Goal: Information Seeking & Learning: Find specific fact

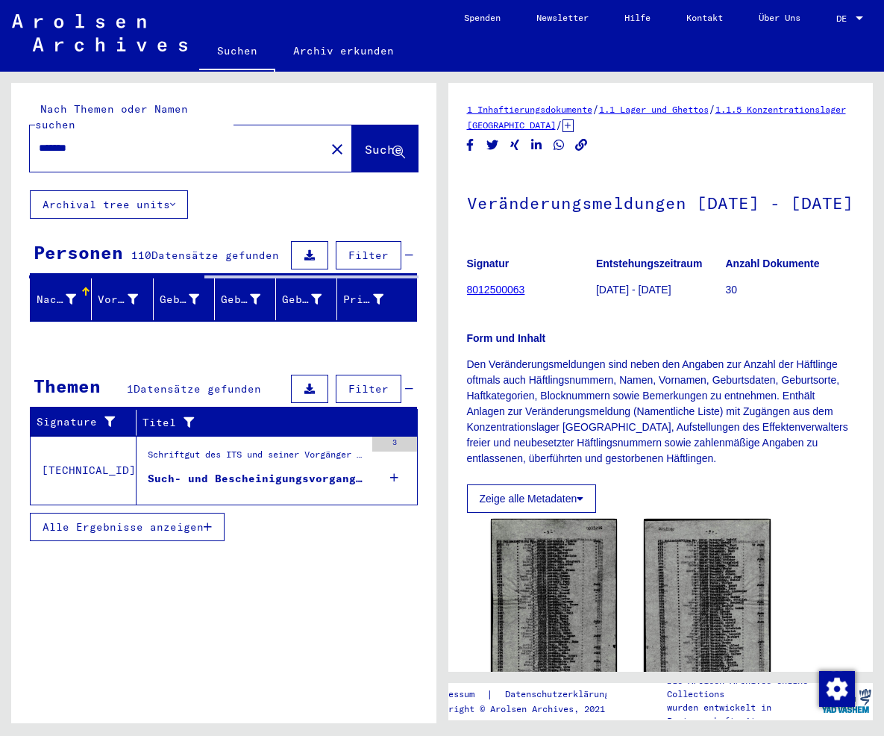
drag, startPoint x: 151, startPoint y: 135, endPoint x: -14, endPoint y: 116, distance: 166.7
click at [39, 140] on input "*******" at bounding box center [178, 148] width 278 height 16
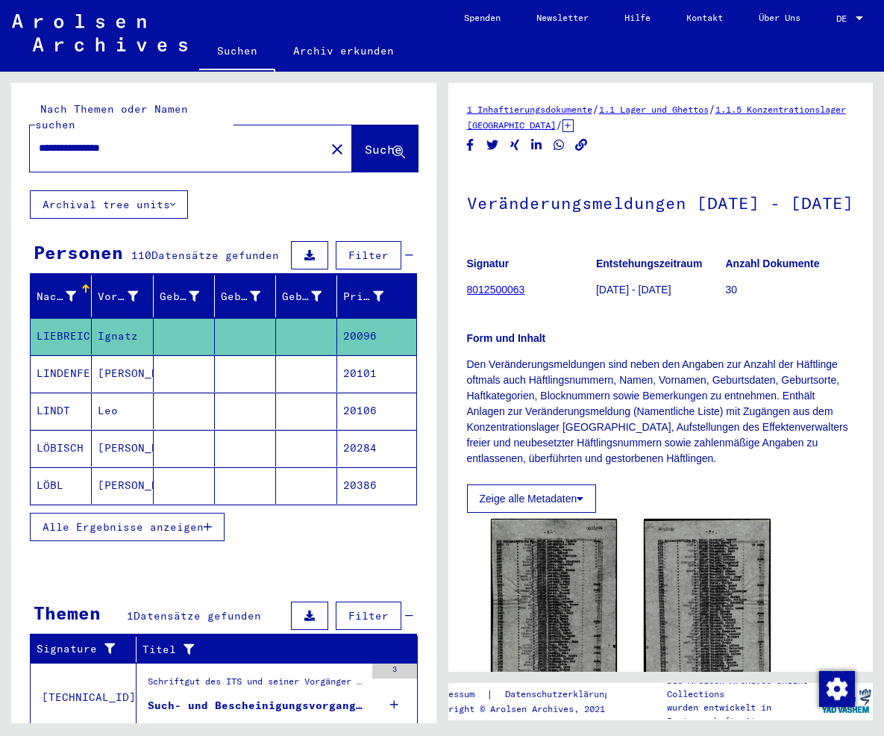
click at [354, 126] on button "Suche" at bounding box center [385, 148] width 66 height 46
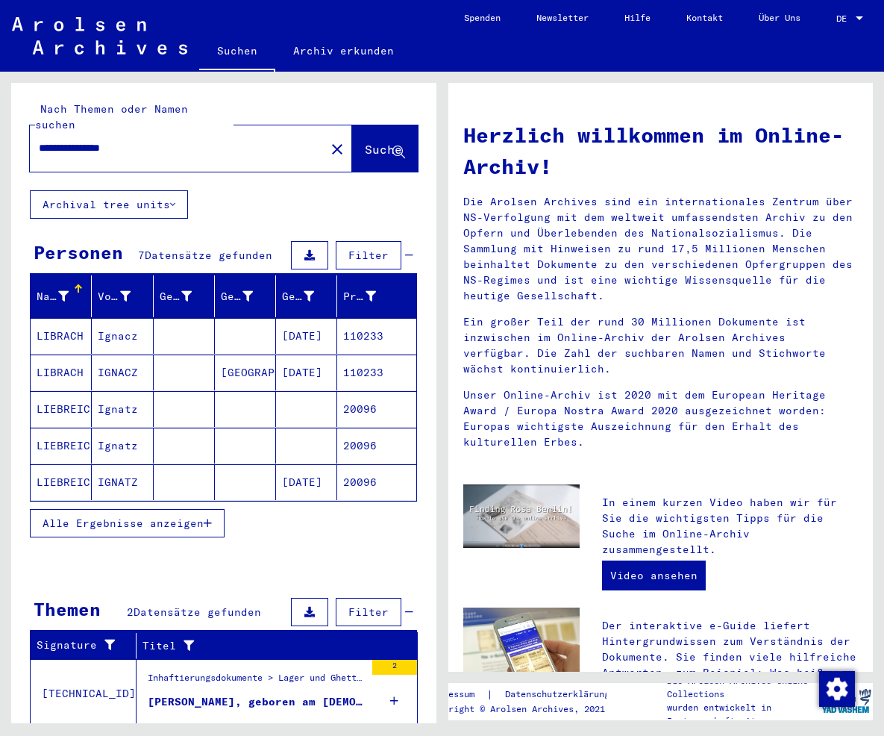
click at [145, 516] on span "Alle Ergebnisse anzeigen" at bounding box center [123, 522] width 161 height 13
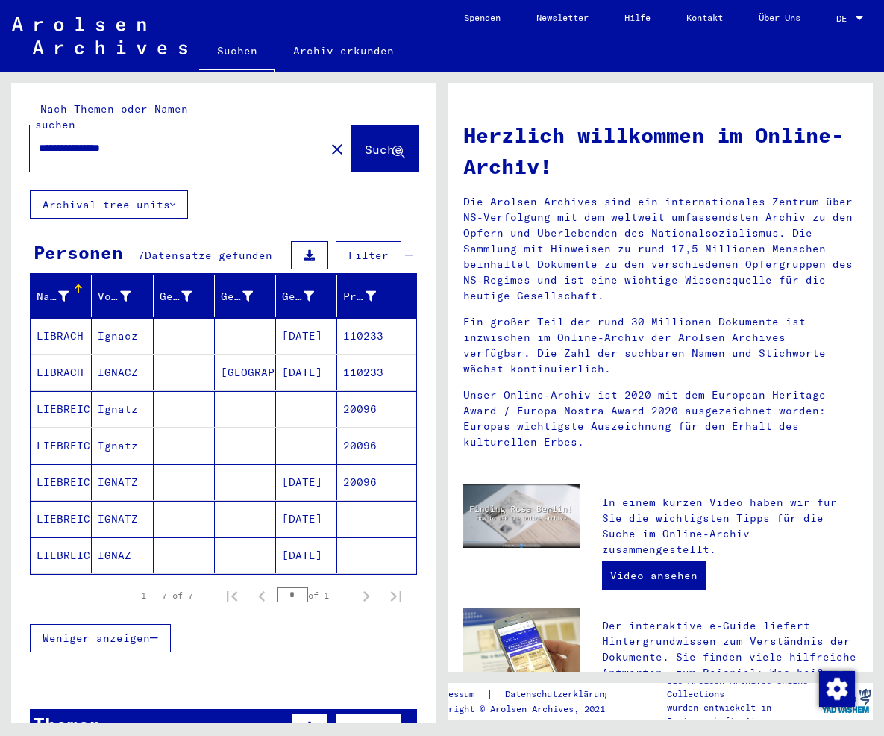
click at [298, 431] on mat-cell at bounding box center [306, 446] width 61 height 36
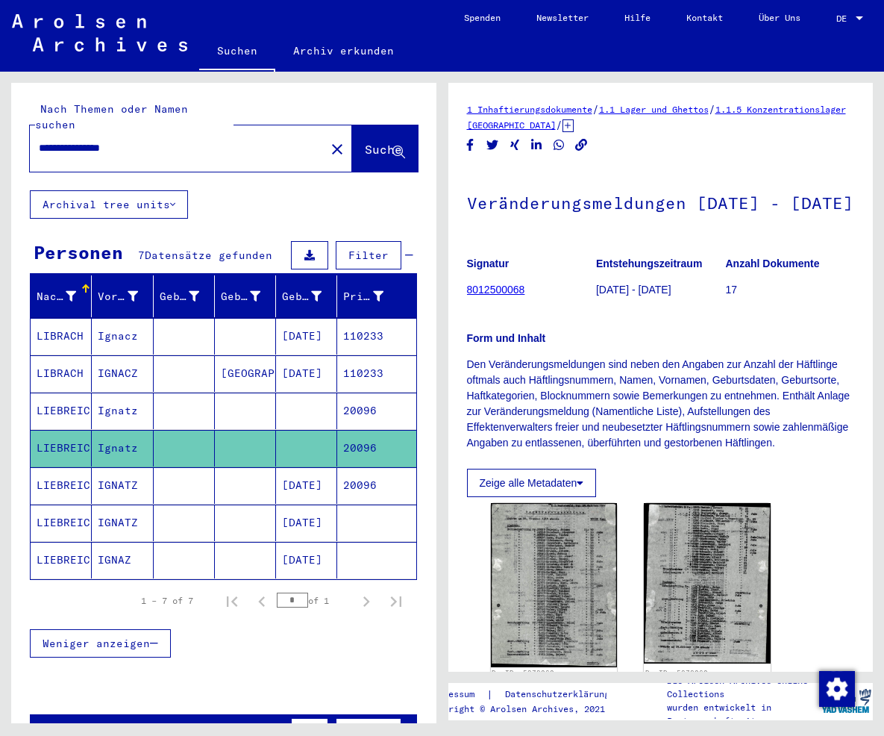
click at [291, 392] on mat-cell at bounding box center [306, 410] width 61 height 37
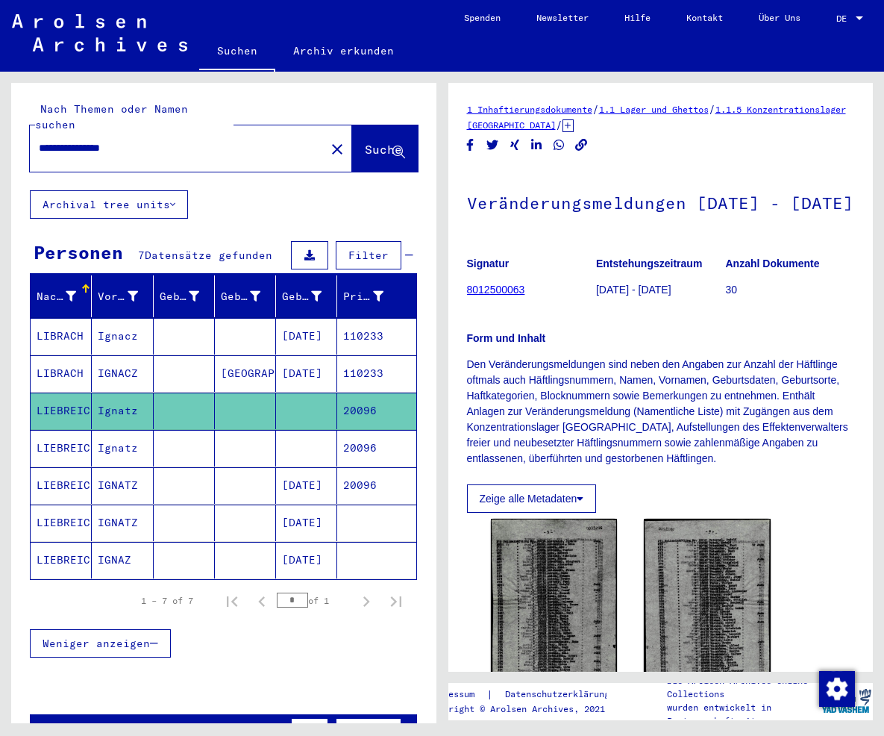
click at [313, 467] on mat-cell "[DATE]" at bounding box center [306, 485] width 61 height 37
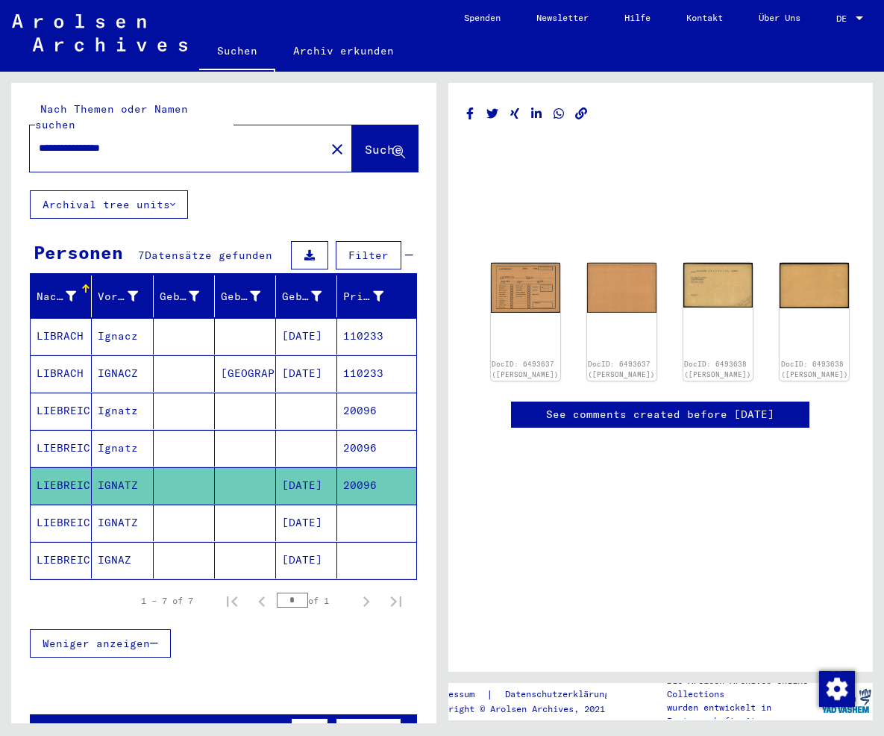
click at [302, 504] on mat-cell "[DATE]" at bounding box center [306, 522] width 61 height 37
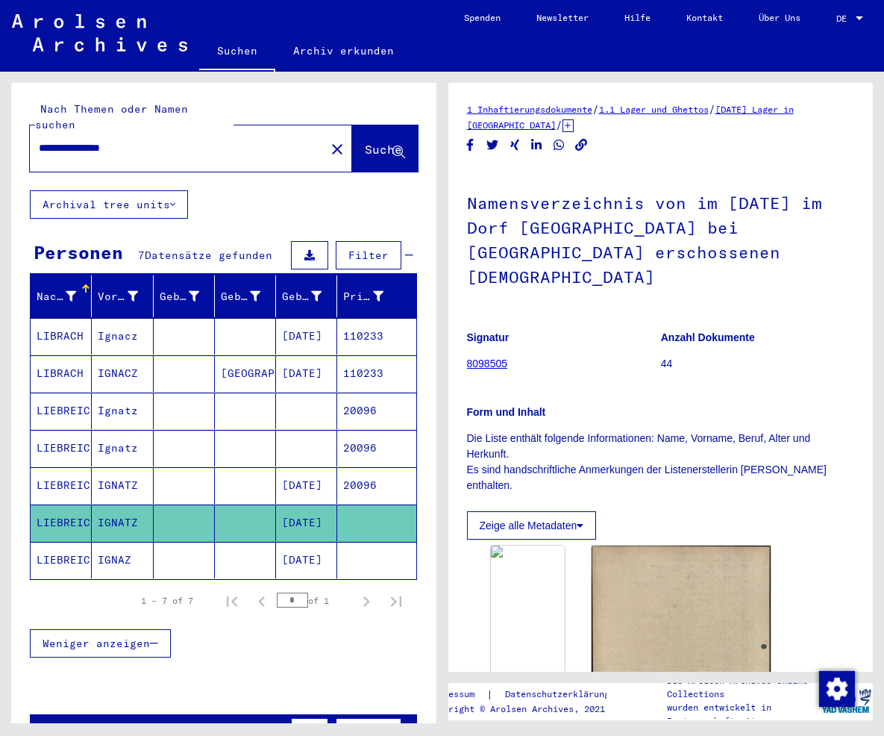
click at [318, 554] on mat-cell "[DATE]" at bounding box center [306, 560] width 61 height 37
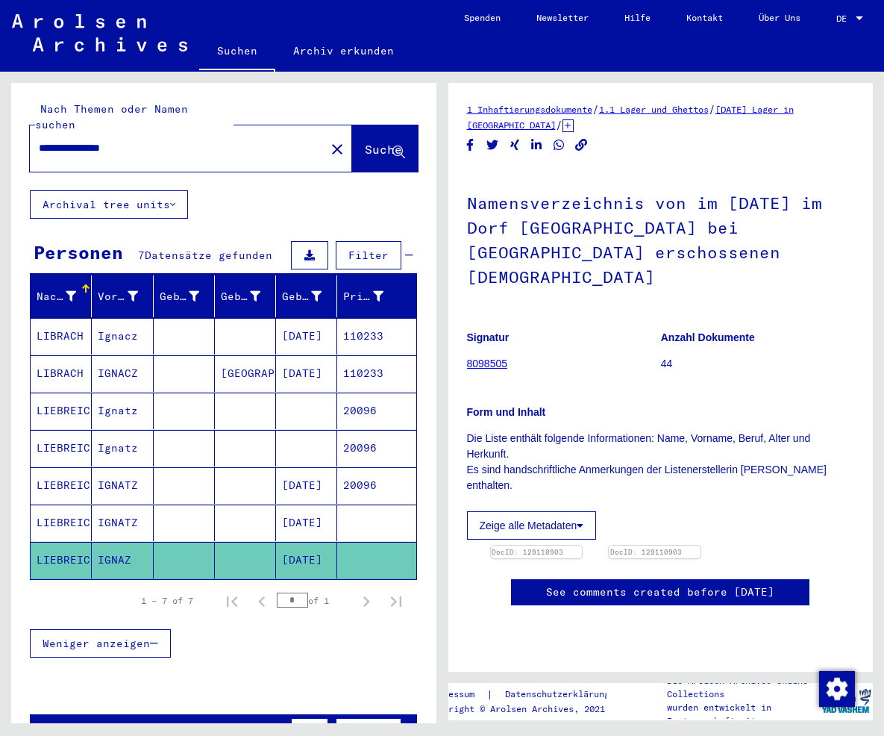
click at [283, 431] on mat-cell at bounding box center [306, 448] width 61 height 37
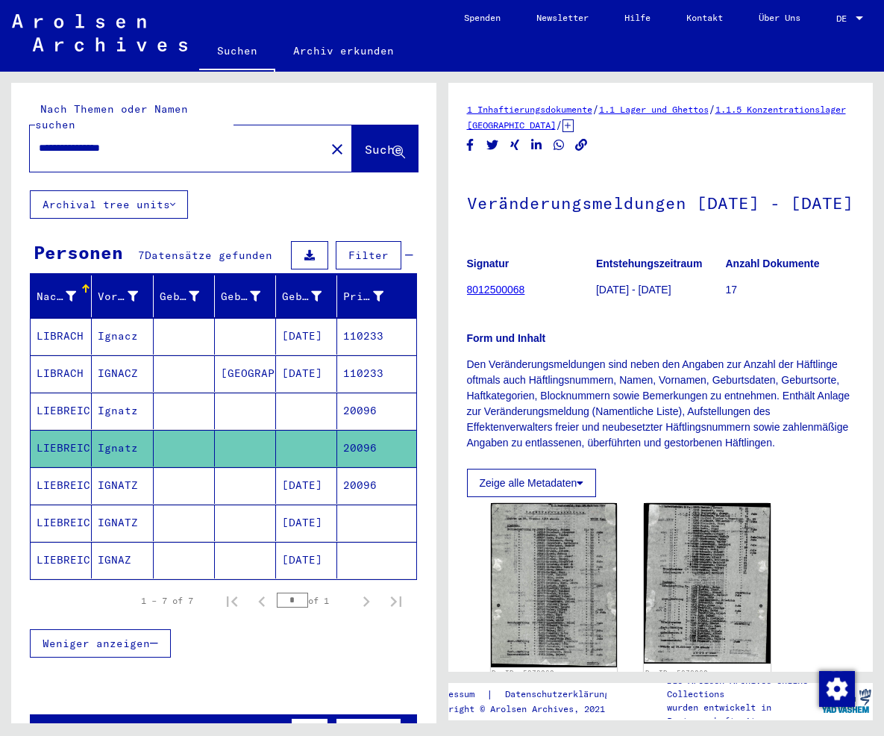
click at [284, 477] on mat-cell "[DATE]" at bounding box center [306, 485] width 61 height 37
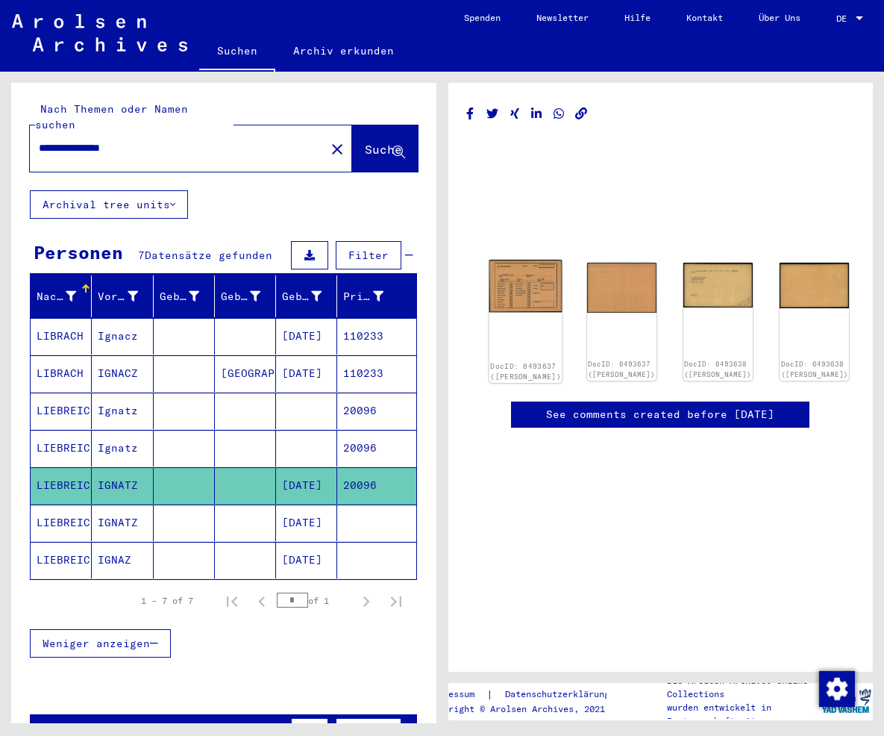
click at [513, 267] on img at bounding box center [525, 286] width 73 height 52
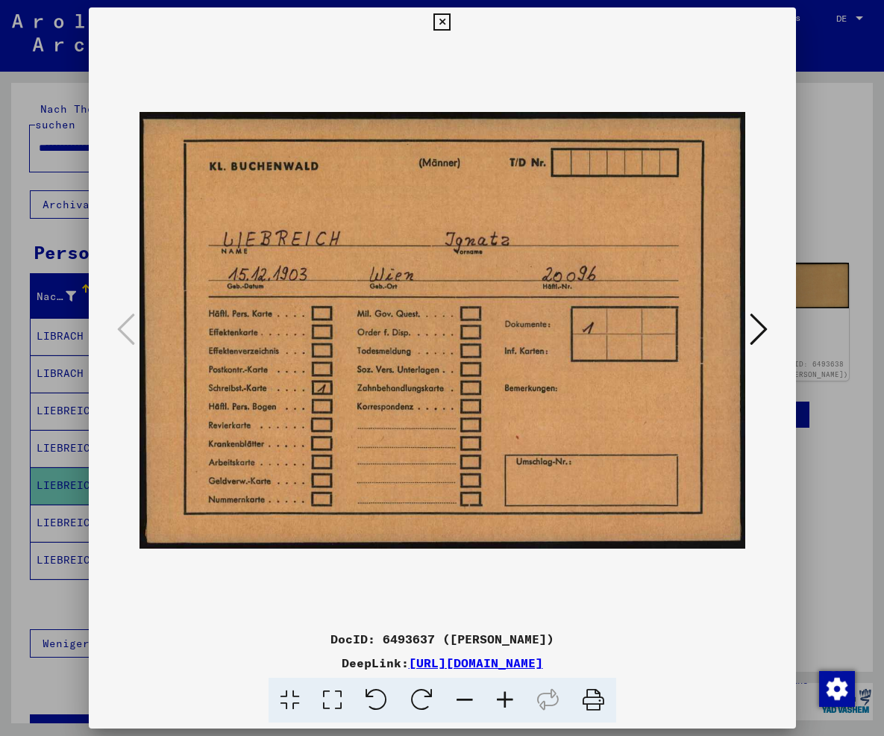
drag, startPoint x: 734, startPoint y: 660, endPoint x: 251, endPoint y: 660, distance: 483.5
click at [251, 660] on div "DeepLink: [URL][DOMAIN_NAME]" at bounding box center [442, 663] width 707 height 18
copy div "[URL][DOMAIN_NAME]"
click at [761, 325] on icon at bounding box center [759, 329] width 18 height 36
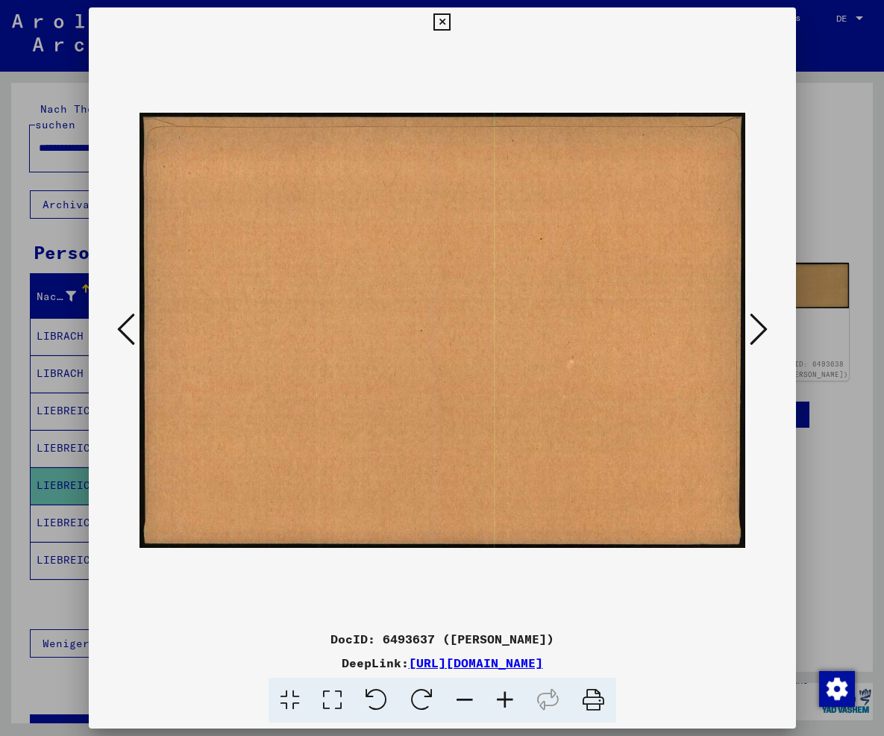
click at [760, 328] on icon at bounding box center [759, 329] width 18 height 36
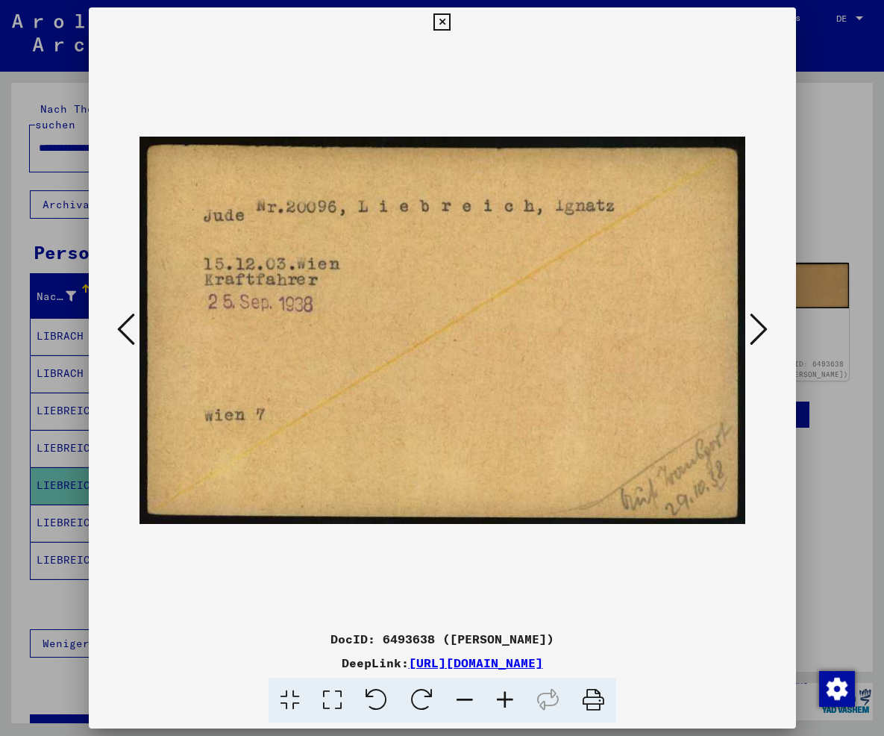
click at [777, 335] on div at bounding box center [442, 330] width 707 height 586
click at [766, 331] on icon at bounding box center [759, 329] width 18 height 36
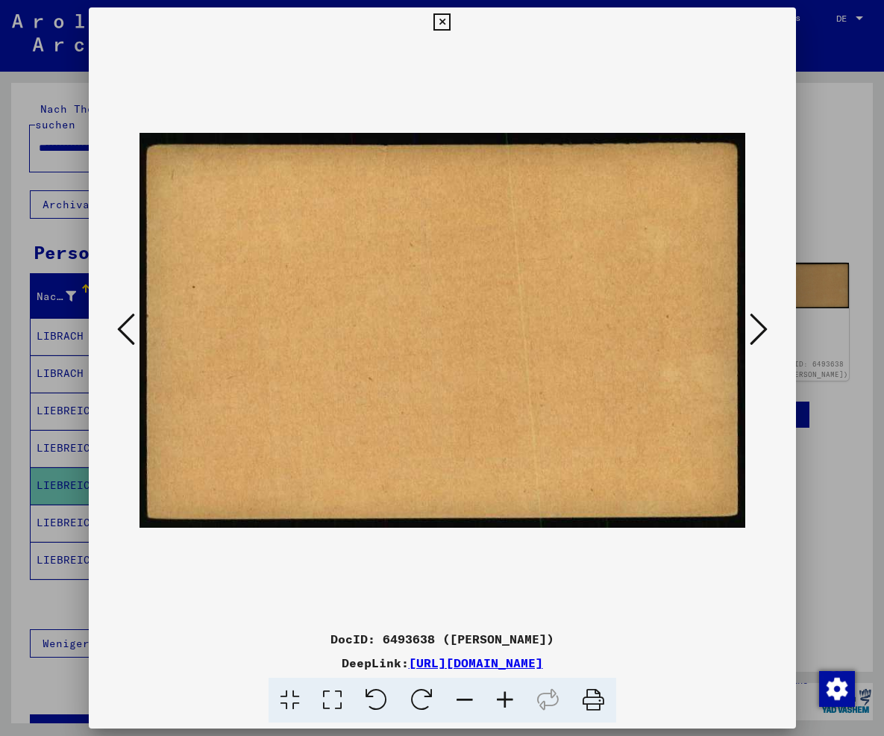
click at [766, 331] on icon at bounding box center [759, 329] width 18 height 36
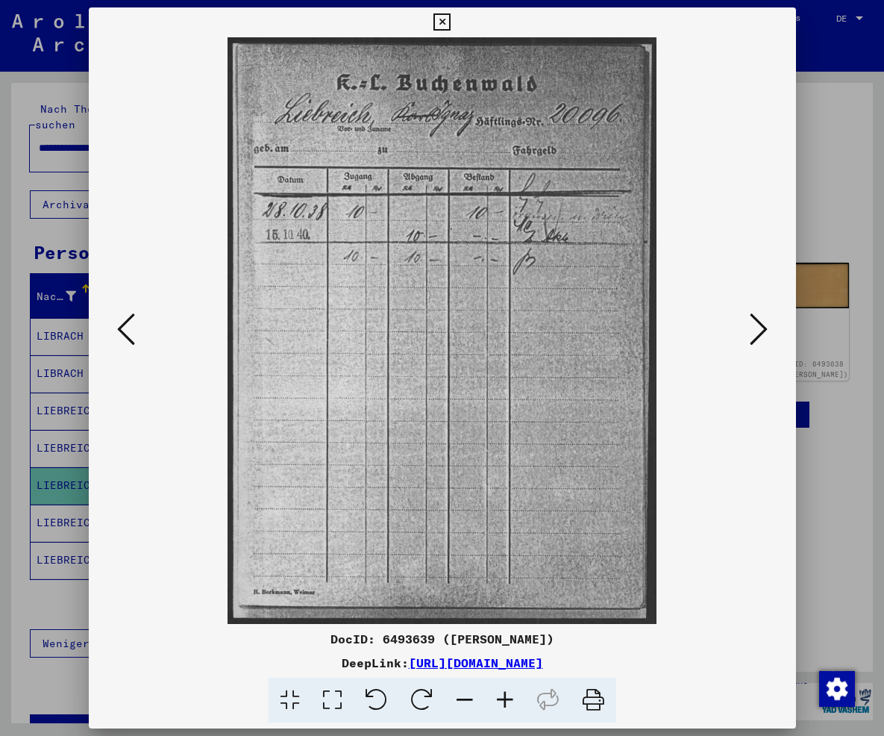
click at [766, 331] on icon at bounding box center [759, 329] width 18 height 36
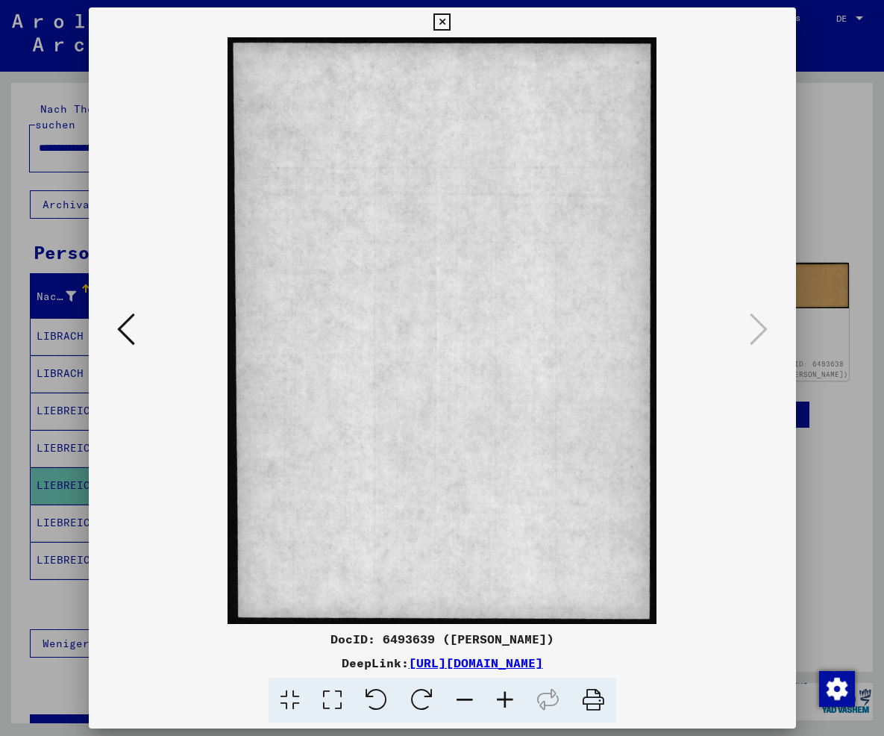
click at [451, 22] on icon at bounding box center [442, 22] width 17 height 18
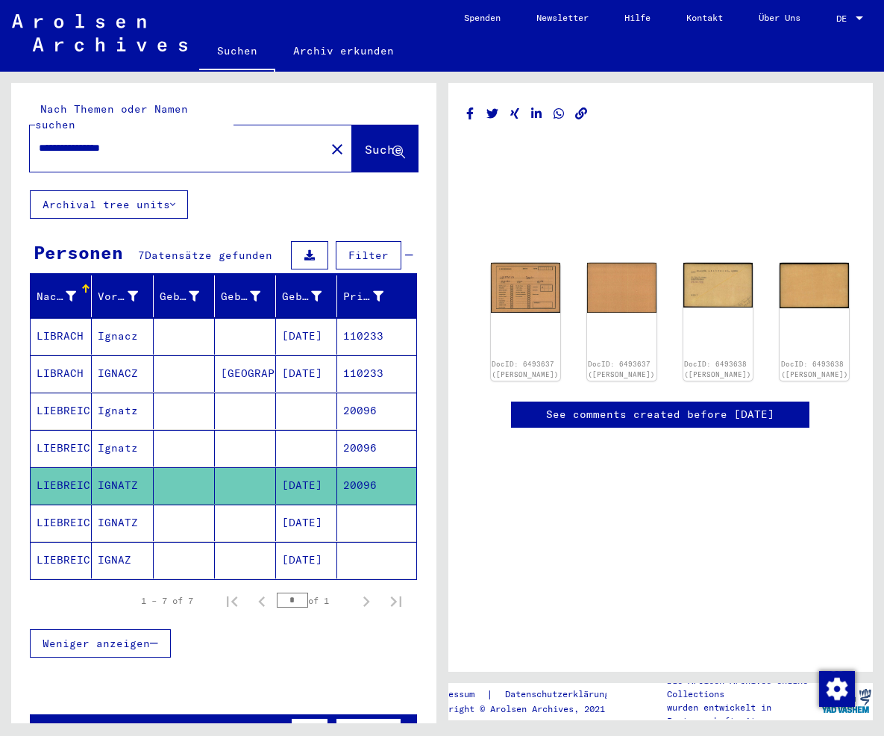
click at [733, 167] on h1 at bounding box center [661, 157] width 388 height 41
click at [497, 282] on img at bounding box center [525, 286] width 73 height 52
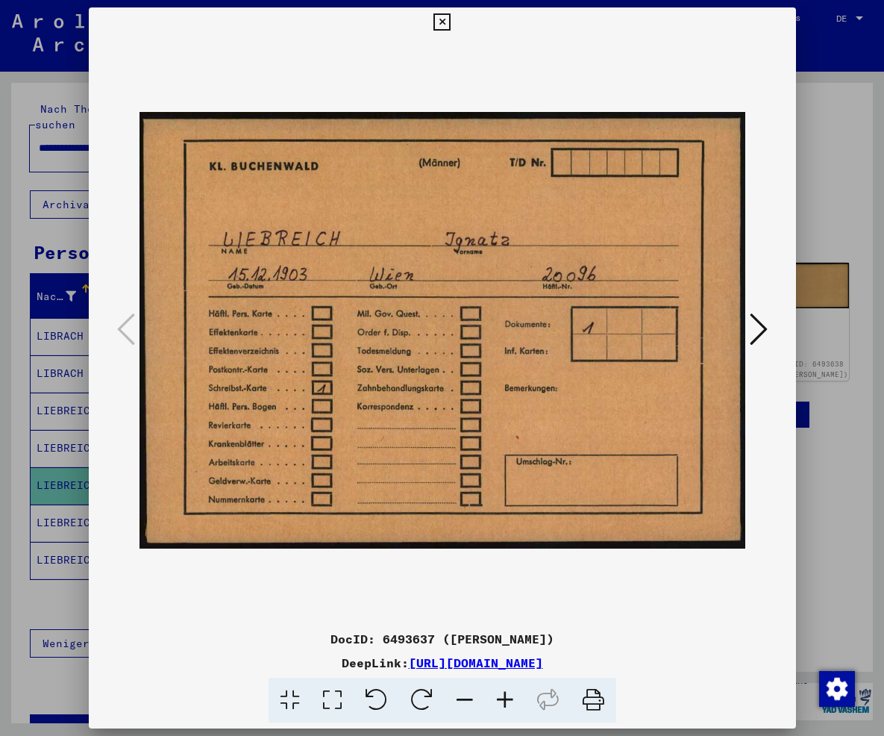
drag, startPoint x: 753, startPoint y: 671, endPoint x: 257, endPoint y: 660, distance: 495.6
click at [257, 660] on div "DeepLink: [URL][DOMAIN_NAME]" at bounding box center [442, 663] width 707 height 18
copy link "[URL][DOMAIN_NAME]"
click at [751, 469] on div at bounding box center [442, 330] width 707 height 586
click at [451, 22] on icon at bounding box center [442, 22] width 17 height 18
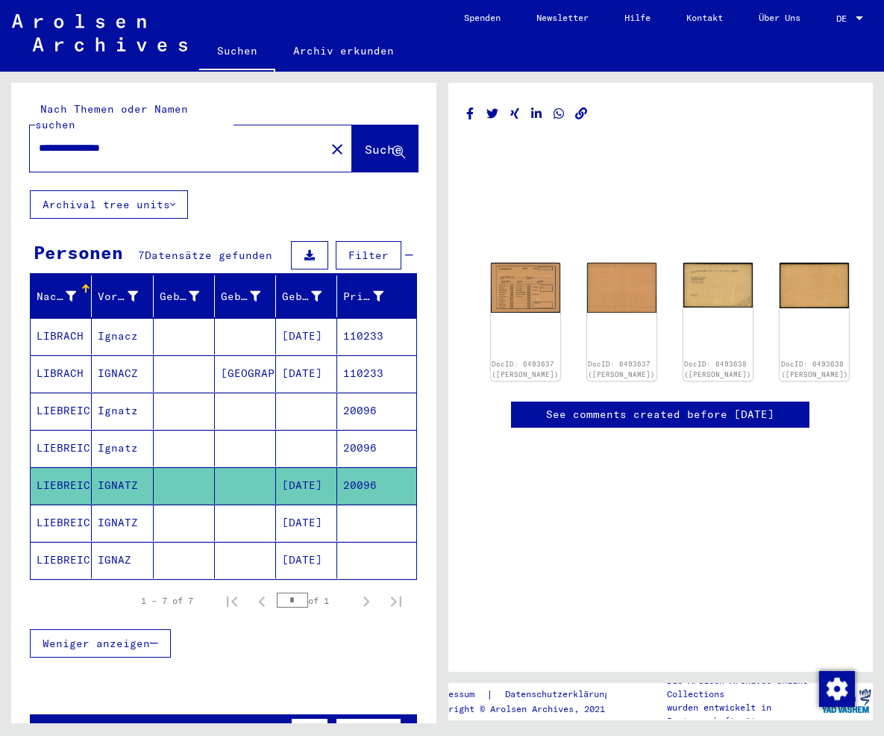
drag, startPoint x: 157, startPoint y: 131, endPoint x: 103, endPoint y: 120, distance: 55.5
click at [103, 140] on input "**********" at bounding box center [178, 148] width 278 height 16
type input "**********"
click at [365, 142] on span "Suche" at bounding box center [383, 149] width 37 height 15
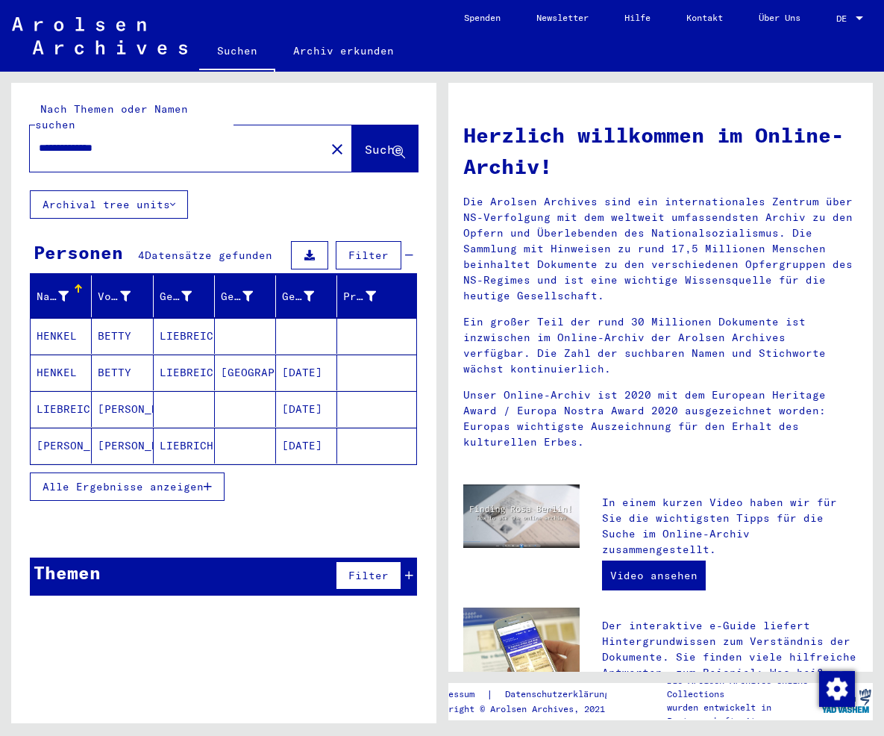
click at [178, 480] on span "Alle Ergebnisse anzeigen" at bounding box center [123, 486] width 161 height 13
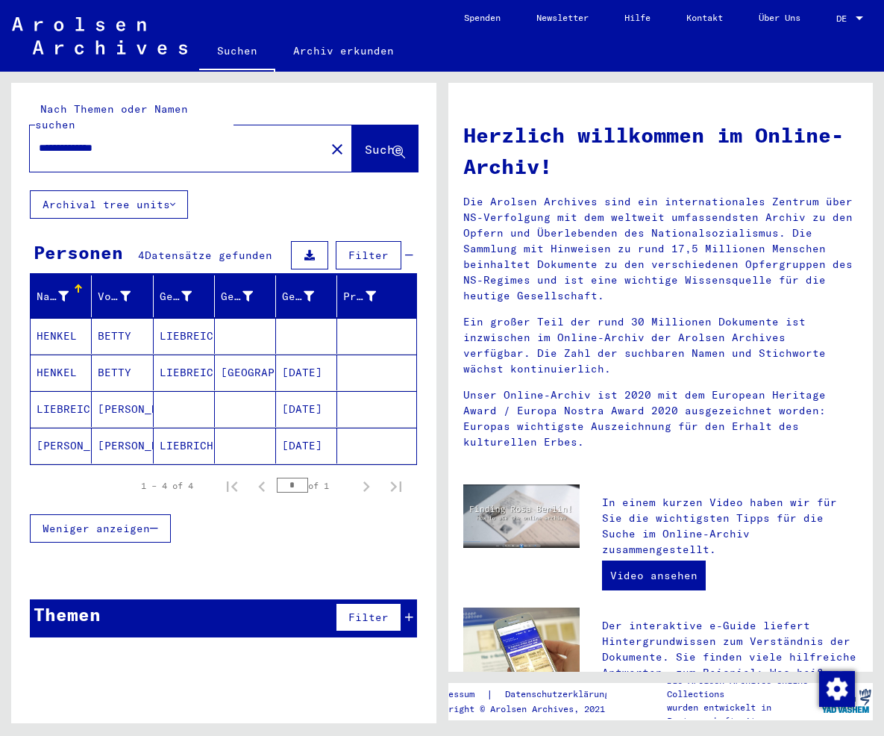
click at [303, 400] on mat-cell "[DATE]" at bounding box center [306, 409] width 61 height 36
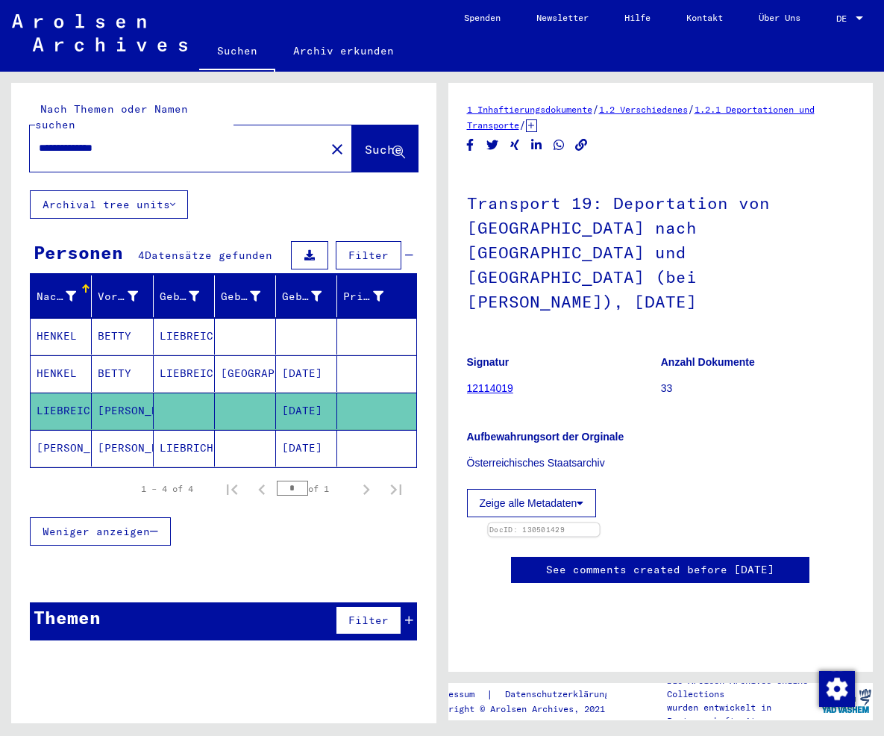
click at [599, 523] on img at bounding box center [543, 523] width 111 height 0
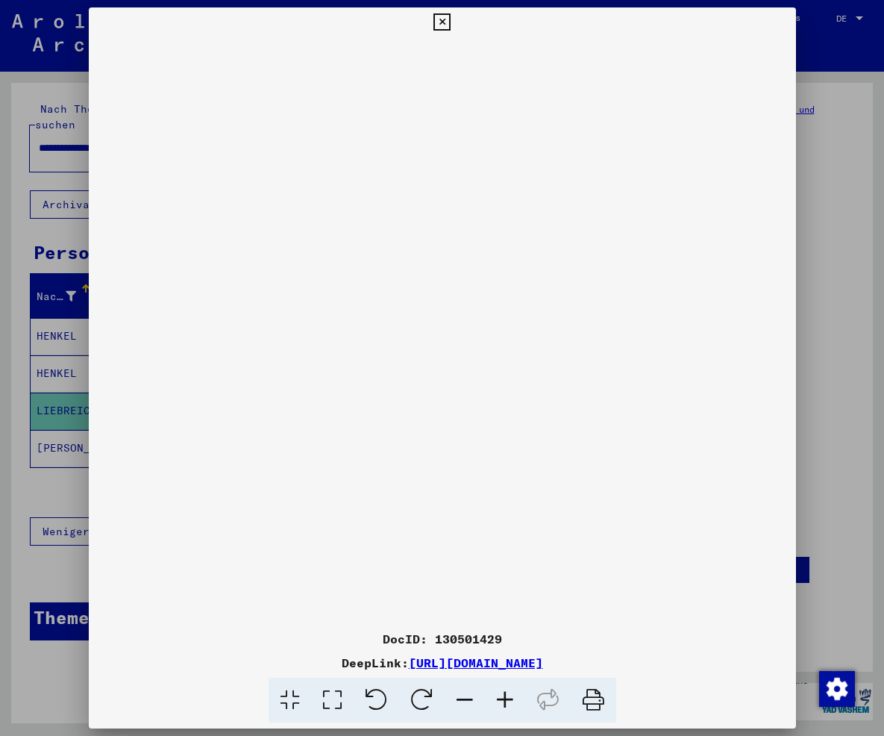
click at [513, 693] on icon at bounding box center [505, 701] width 40 height 46
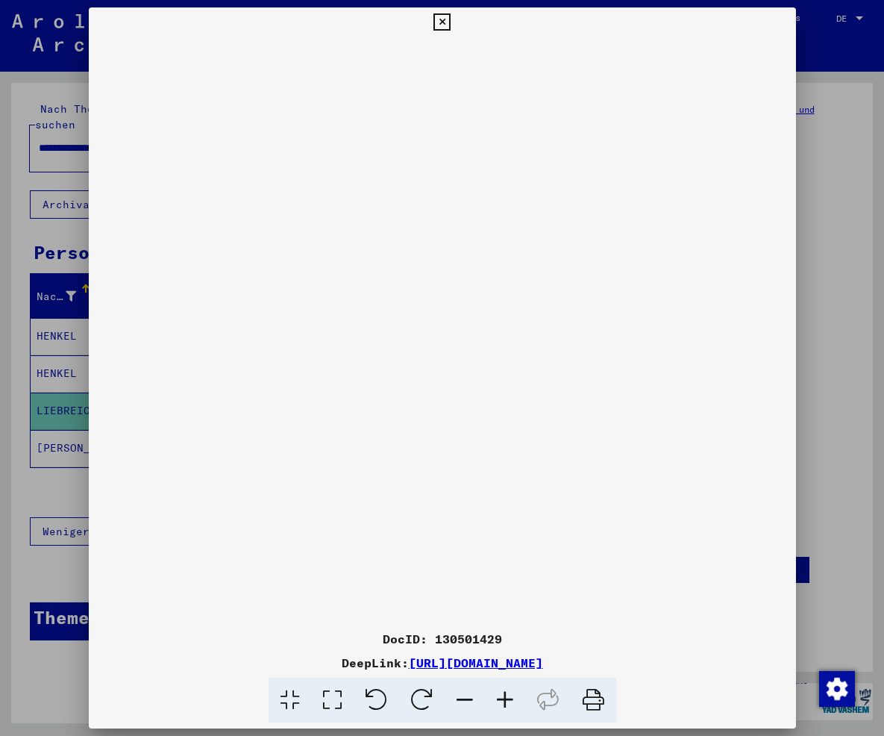
click at [513, 693] on icon at bounding box center [505, 701] width 40 height 46
drag, startPoint x: 355, startPoint y: 394, endPoint x: 319, endPoint y: 191, distance: 206.1
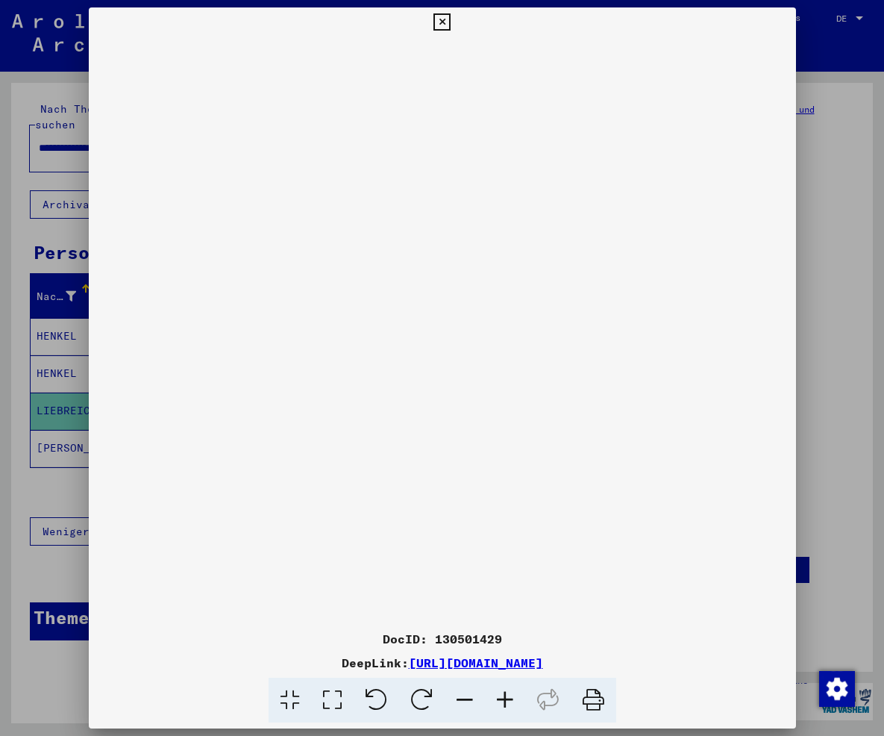
click at [442, 191] on img at bounding box center [442, 479] width 0 height 885
drag, startPoint x: 372, startPoint y: 411, endPoint x: 372, endPoint y: 493, distance: 82.1
click at [442, 493] on img at bounding box center [442, 479] width 0 height 885
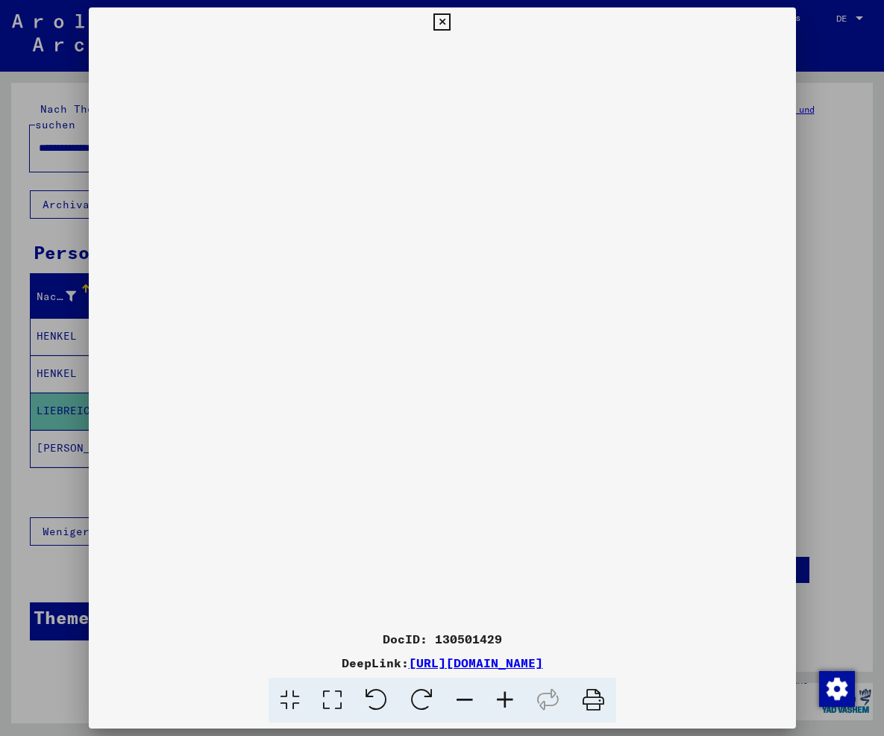
drag, startPoint x: 364, startPoint y: 156, endPoint x: 374, endPoint y: 231, distance: 76.0
click at [442, 231] on img at bounding box center [442, 479] width 0 height 885
drag, startPoint x: 768, startPoint y: 666, endPoint x: 252, endPoint y: 656, distance: 515.7
click at [252, 656] on div "DeepLink: [URL][DOMAIN_NAME]" at bounding box center [442, 663] width 707 height 18
copy link "[URL][DOMAIN_NAME]"
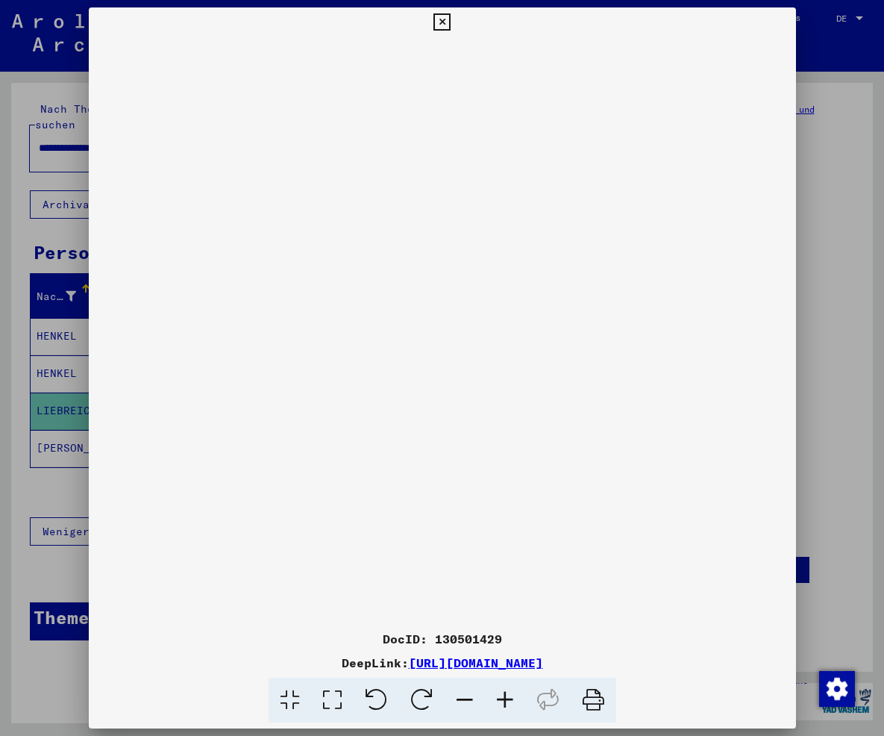
click at [442, 515] on img at bounding box center [442, 479] width 0 height 885
